Goal: Find specific page/section: Find specific page/section

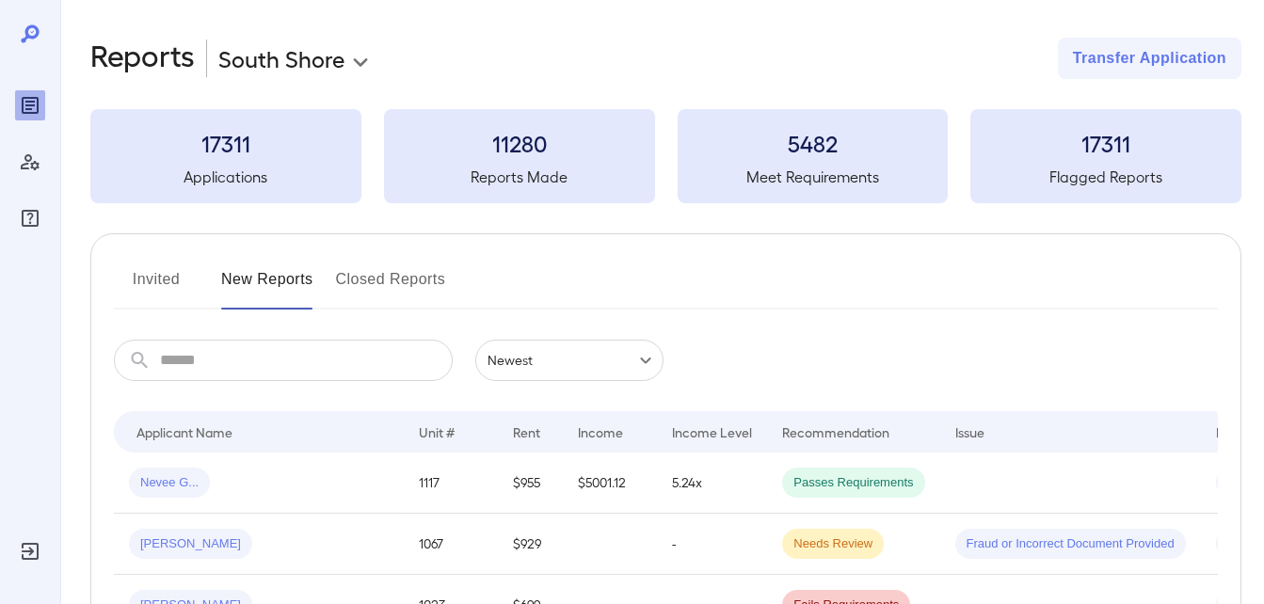
click at [148, 292] on button "Invited" at bounding box center [156, 287] width 85 height 45
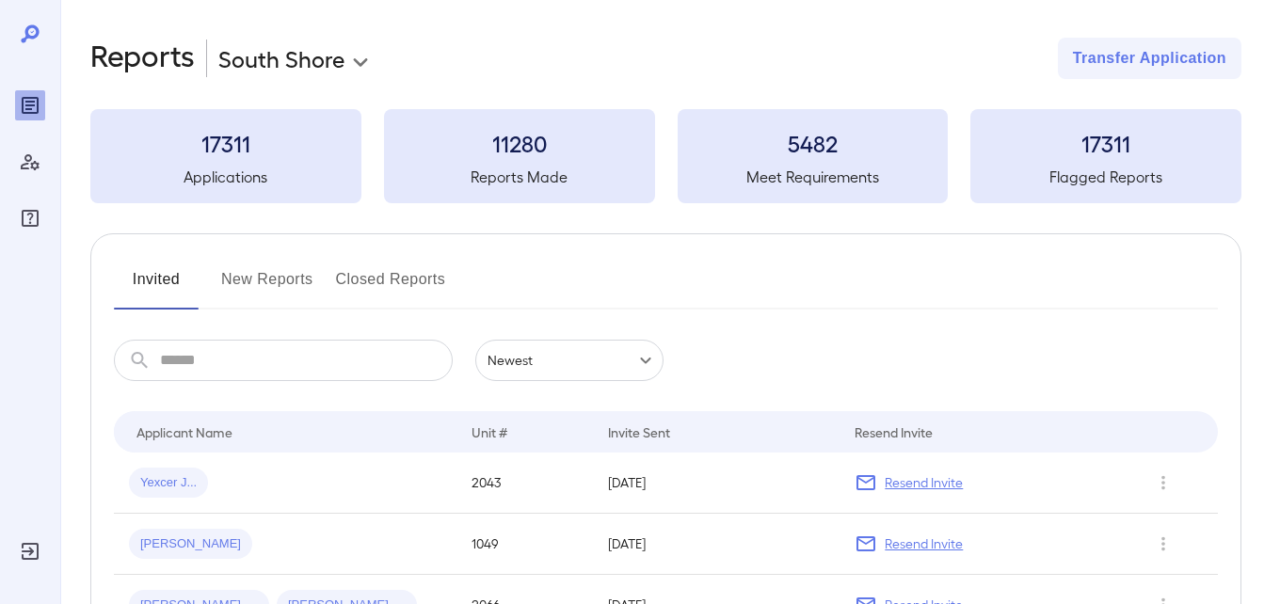
click at [232, 285] on button "New Reports" at bounding box center [267, 287] width 92 height 45
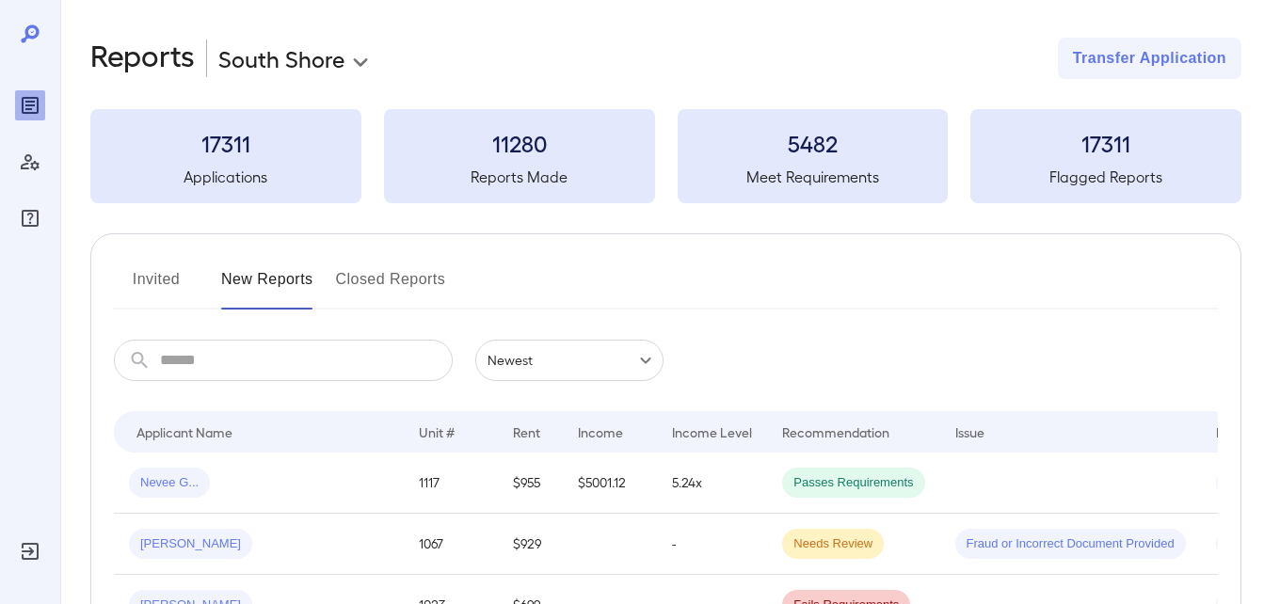
click at [152, 273] on button "Invited" at bounding box center [156, 287] width 85 height 45
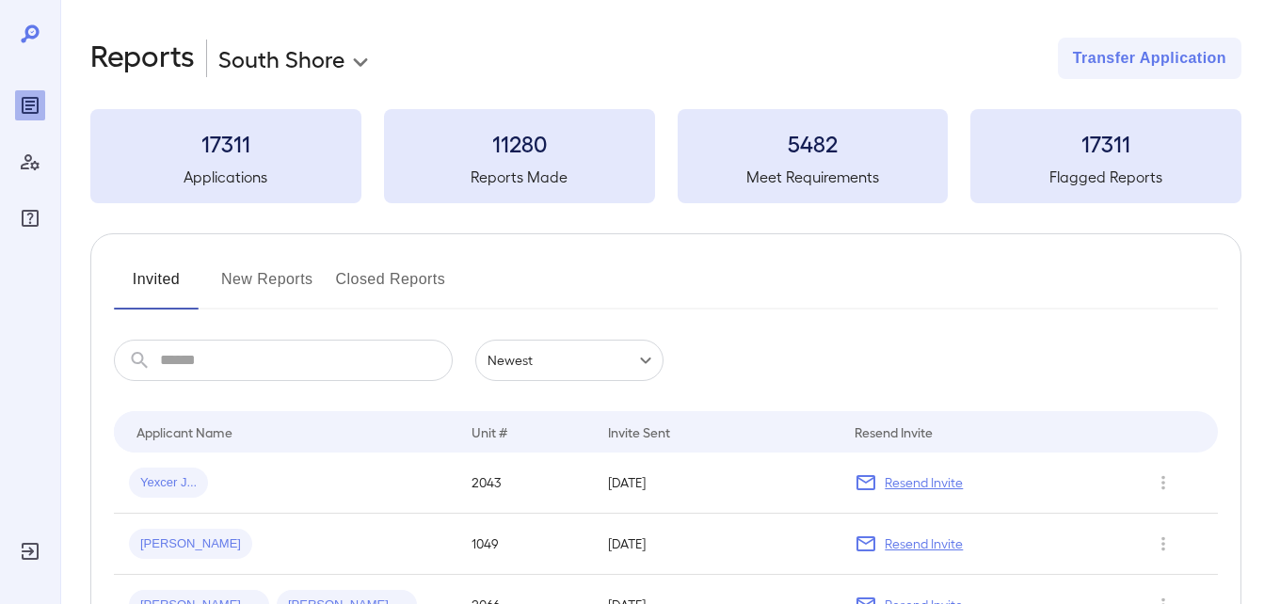
click at [252, 372] on input "text" at bounding box center [306, 360] width 293 height 41
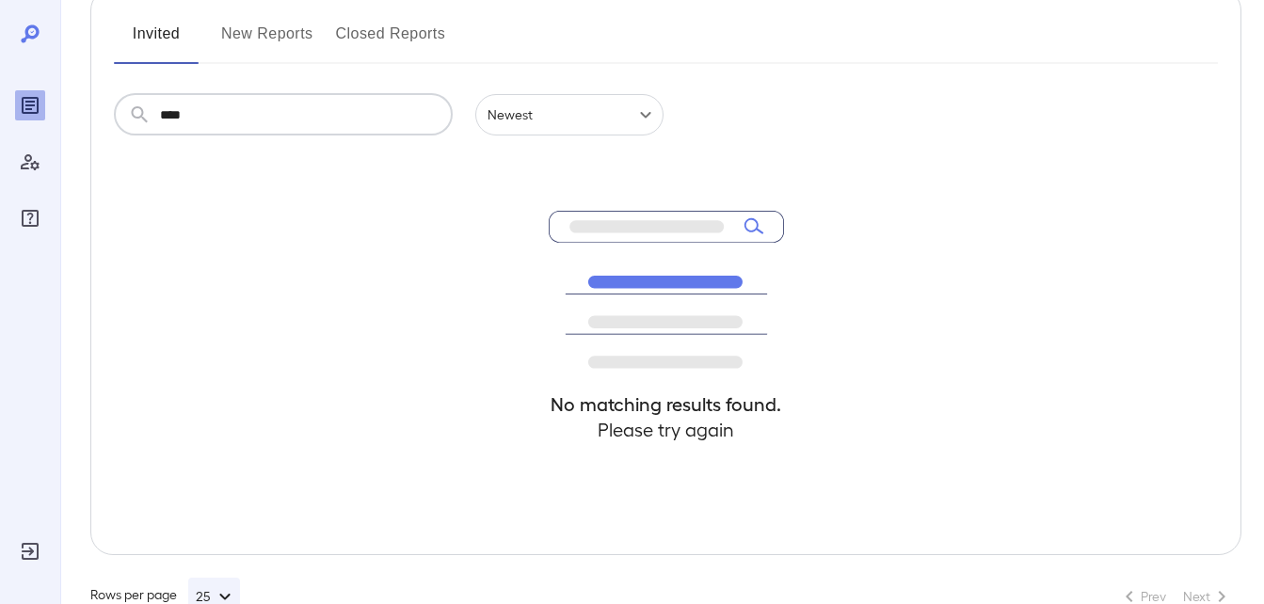
scroll to position [201, 0]
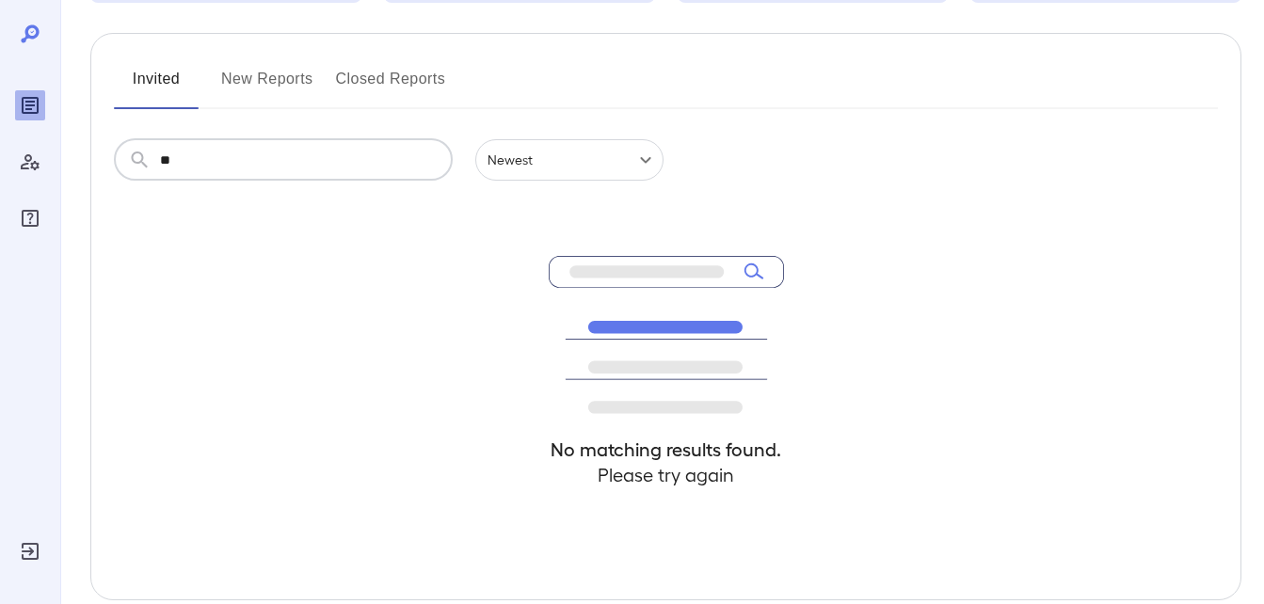
type input "*"
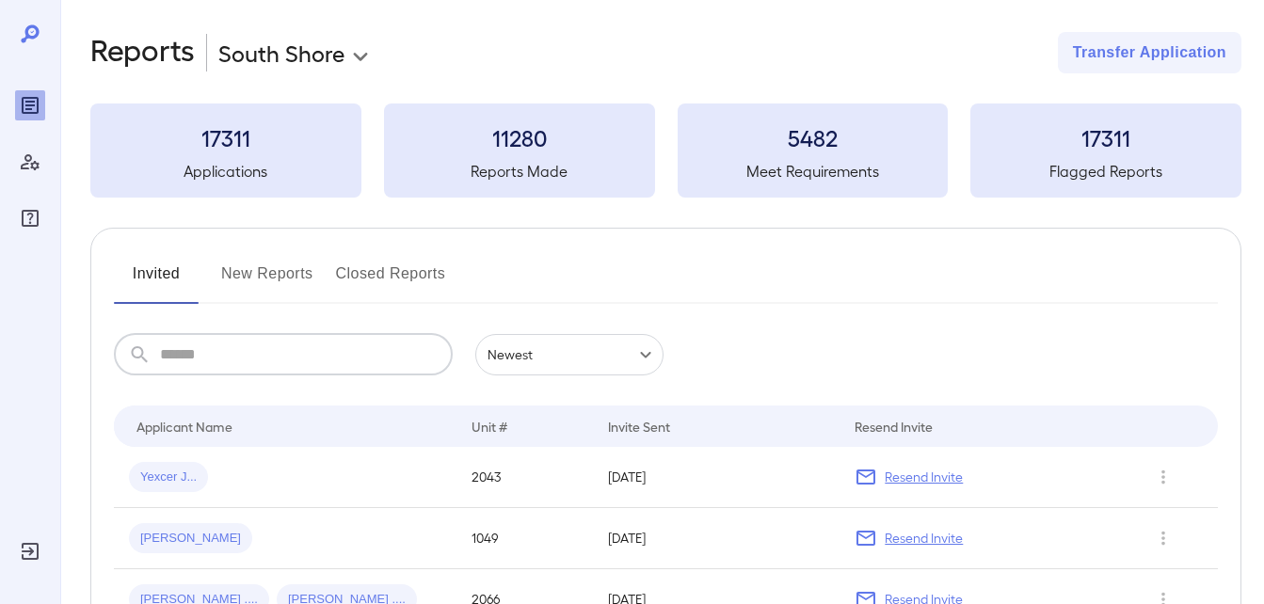
scroll to position [0, 0]
